Goal: Learn about a topic: Learn about a topic

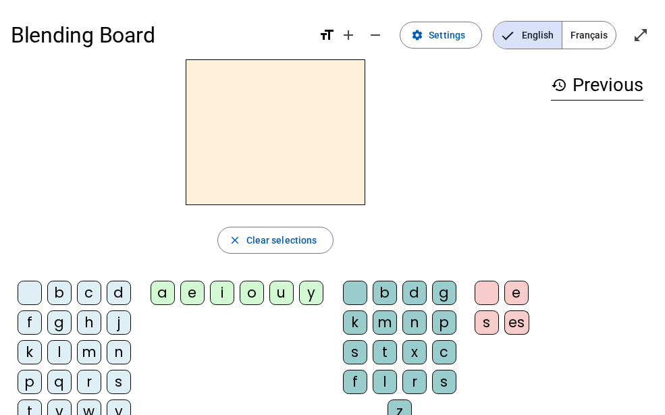
click at [581, 35] on span "Français" at bounding box center [588, 35] width 53 height 27
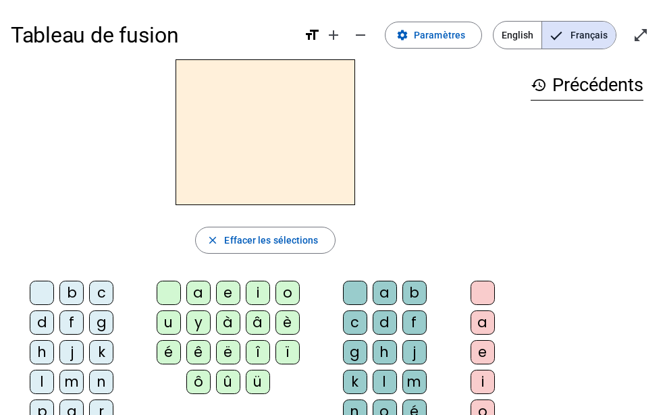
click at [217, 292] on div "e" at bounding box center [228, 293] width 24 height 24
click at [190, 294] on div "a" at bounding box center [198, 293] width 24 height 24
